Goal: Task Accomplishment & Management: Manage account settings

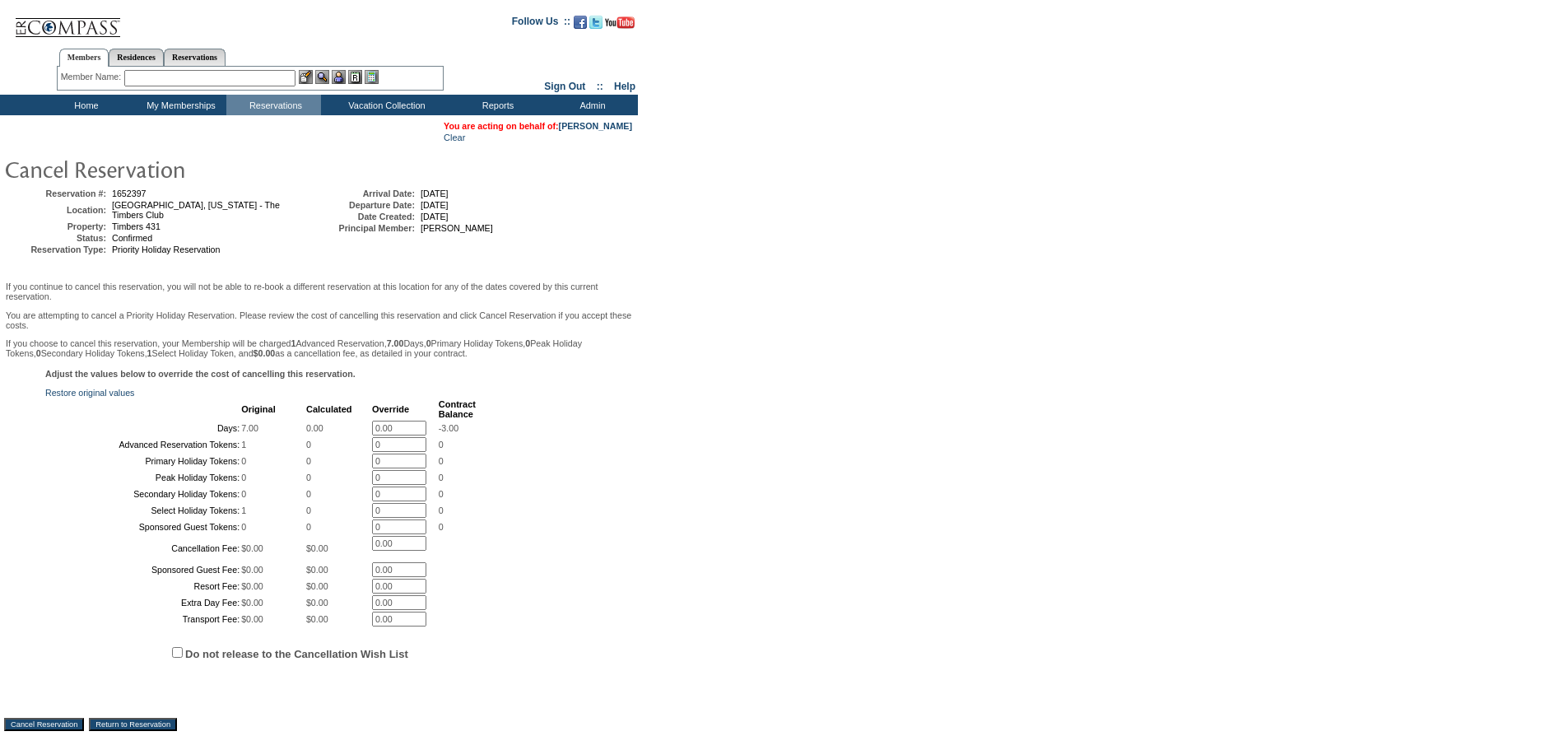
scroll to position [248, 0]
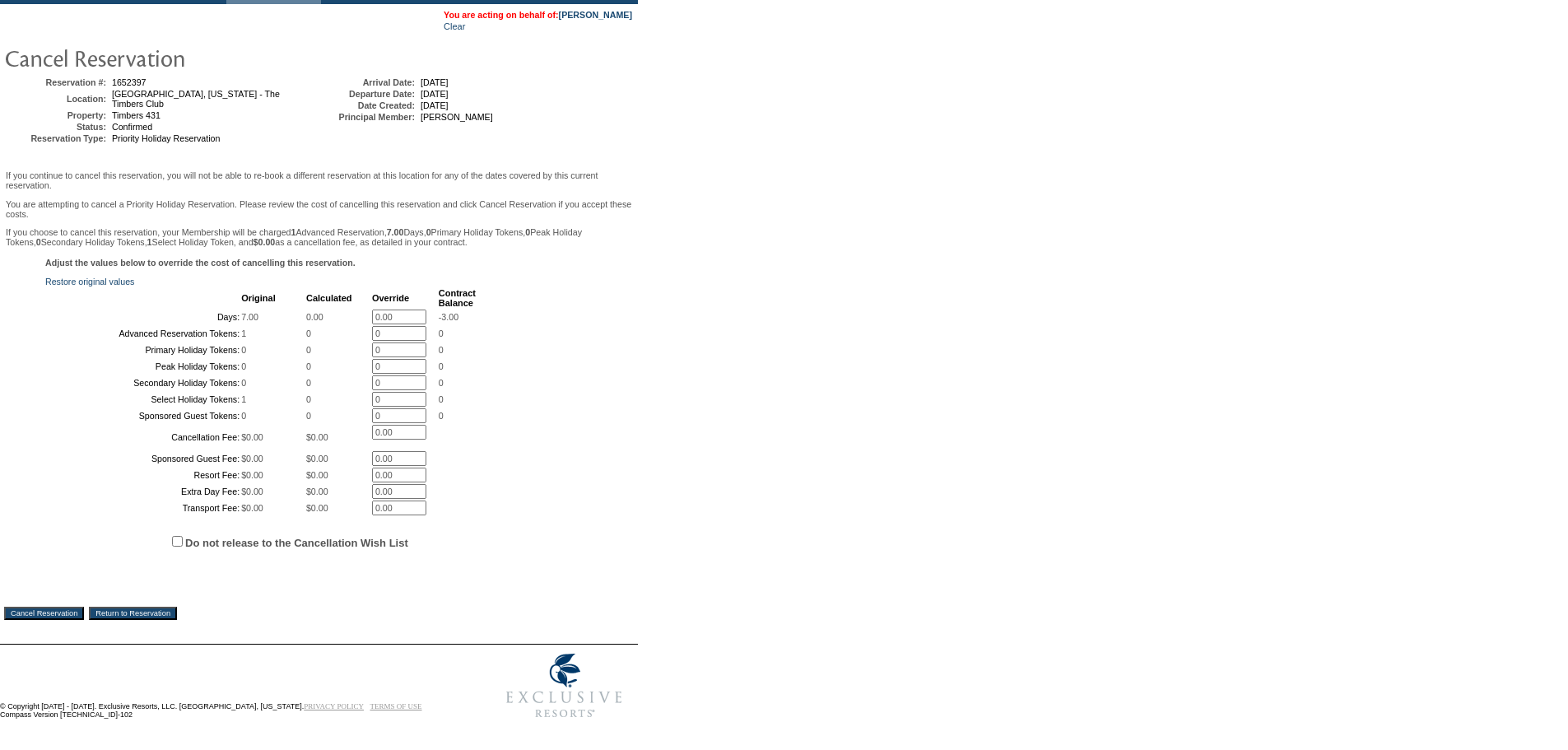
click at [40, 614] on input "Cancel Reservation" at bounding box center [44, 612] width 80 height 13
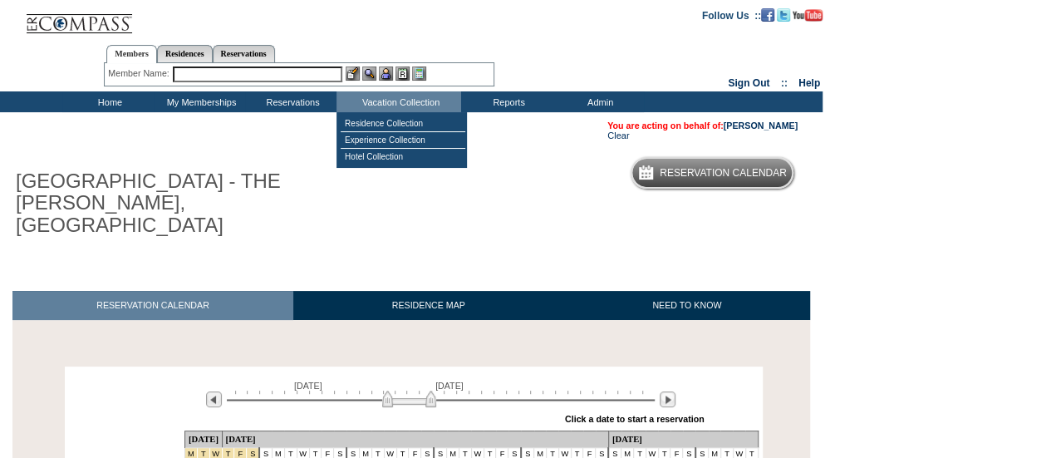
click at [305, 72] on input "text" at bounding box center [257, 74] width 169 height 16
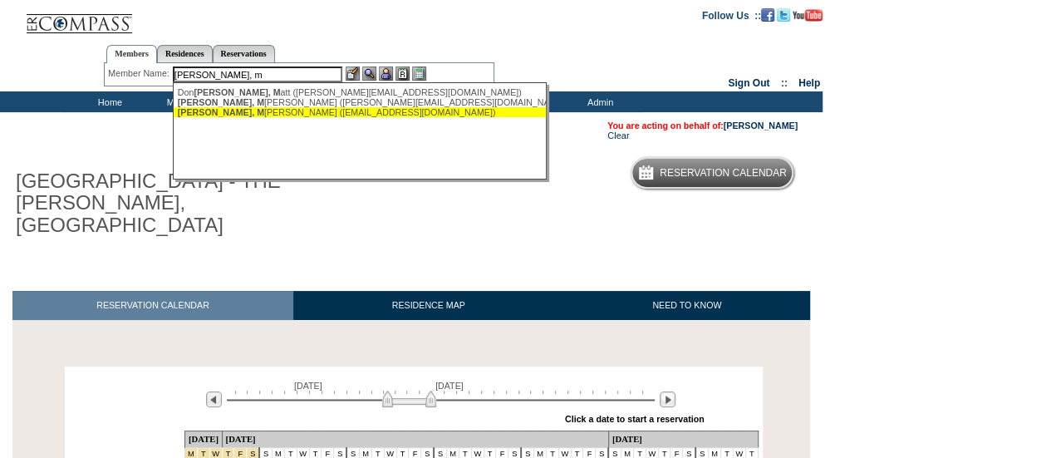
click at [311, 115] on div "[PERSON_NAME], M [PERSON_NAME] ([EMAIL_ADDRESS][DOMAIN_NAME])" at bounding box center [360, 112] width 365 height 10
type input "[PERSON_NAME] ([EMAIL_ADDRESS][DOMAIN_NAME])"
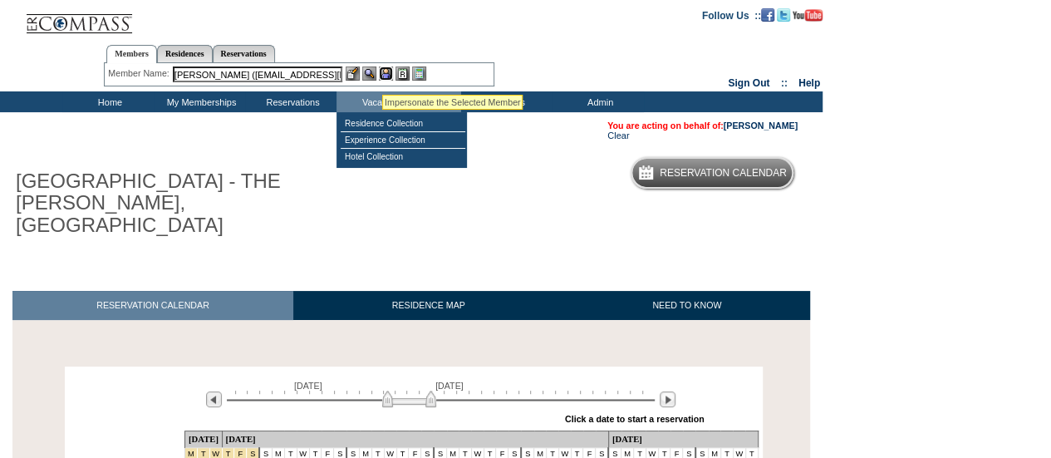
click at [387, 75] on img at bounding box center [386, 73] width 14 height 14
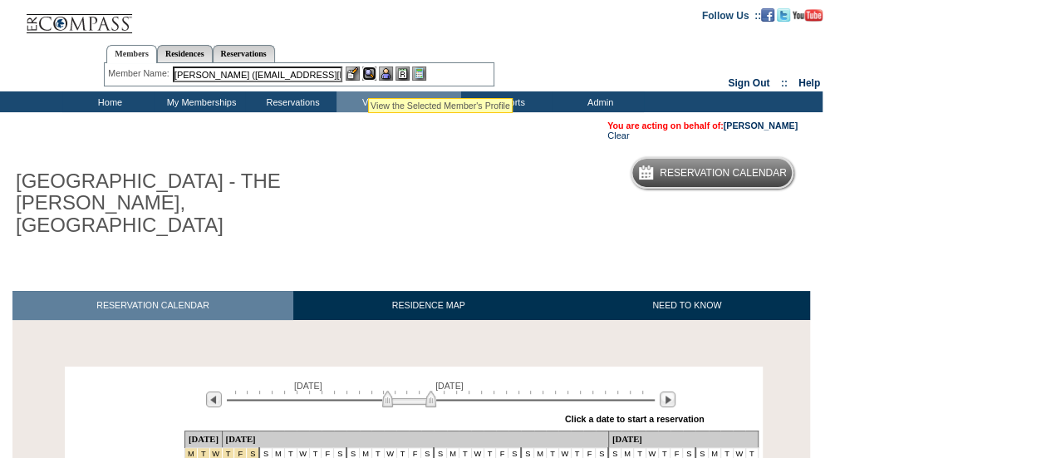
click at [367, 77] on img at bounding box center [369, 73] width 14 height 14
